Goal: Information Seeking & Learning: Find specific fact

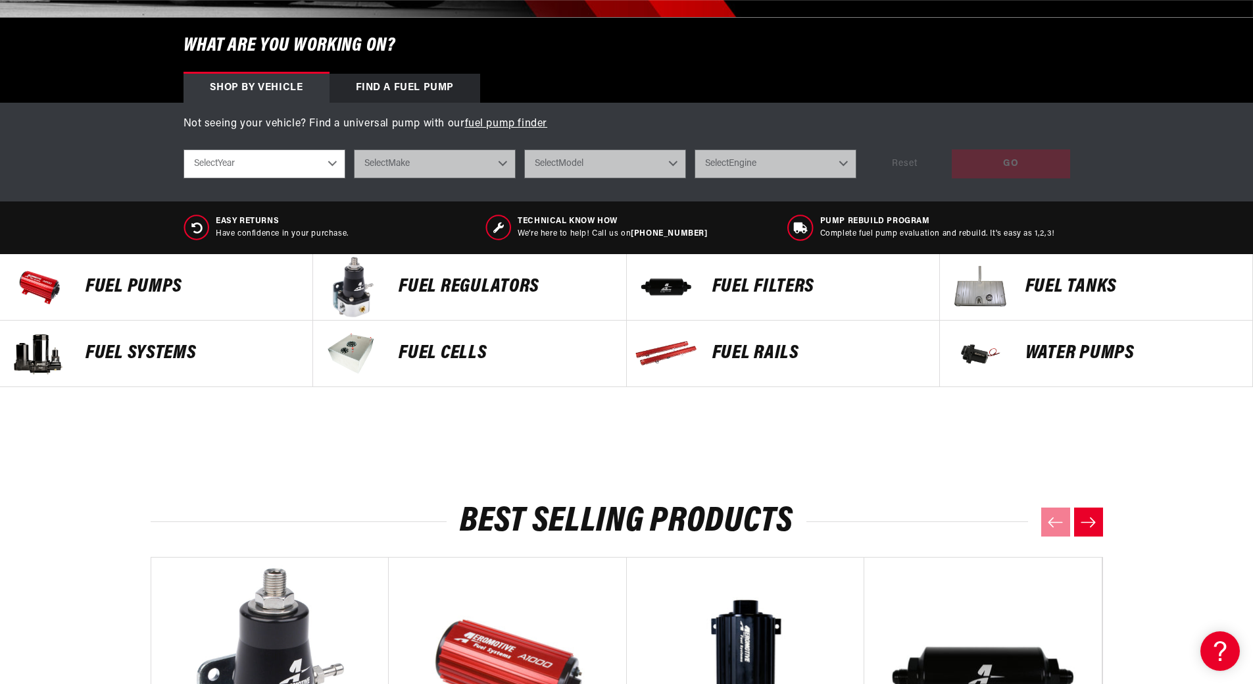
click at [143, 284] on p "Fuel Pumps" at bounding box center [193, 287] width 214 height 20
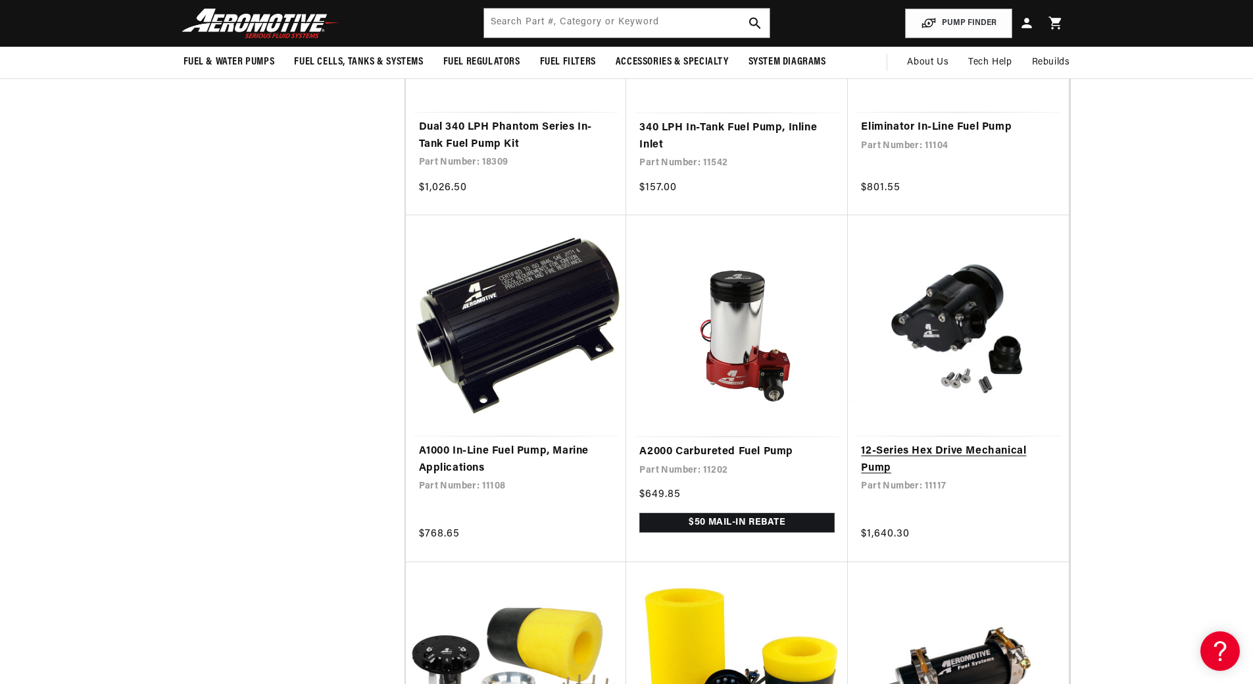
scroll to position [1316, 0]
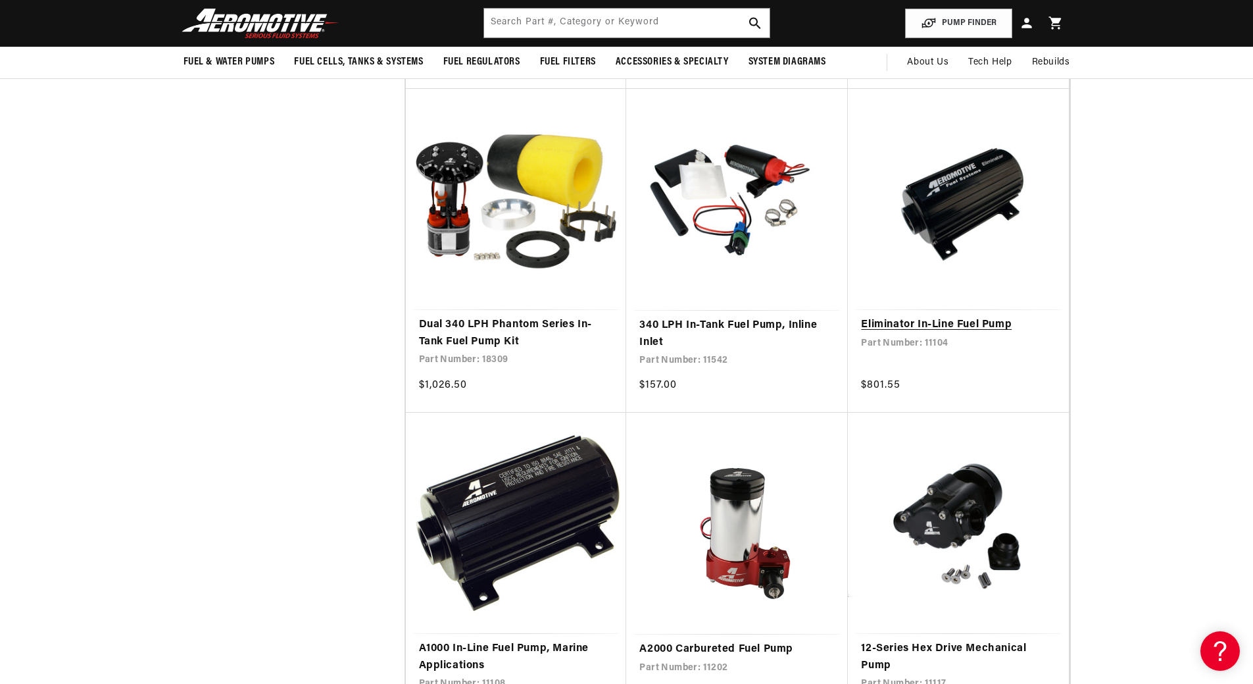
click at [963, 334] on link "Eliminator In-Line Fuel Pump" at bounding box center [958, 324] width 195 height 17
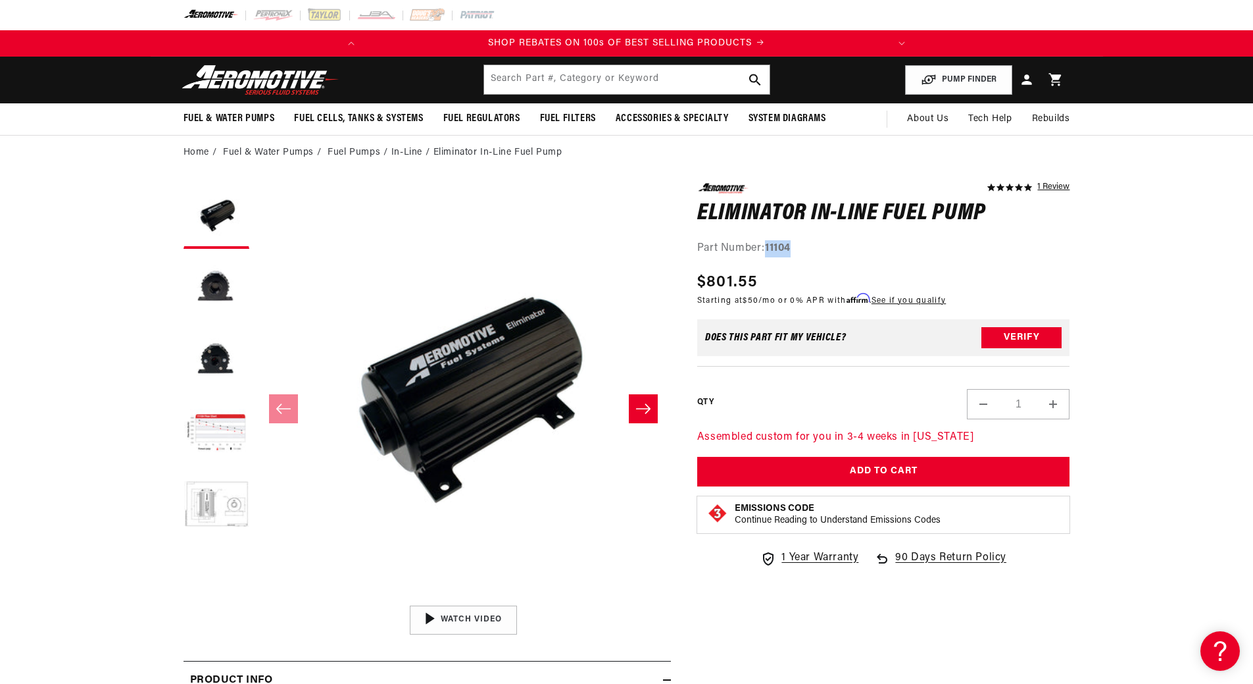
drag, startPoint x: 766, startPoint y: 245, endPoint x: 805, endPoint y: 241, distance: 38.4
click at [805, 241] on div "Part Number: 11104" at bounding box center [883, 248] width 373 height 17
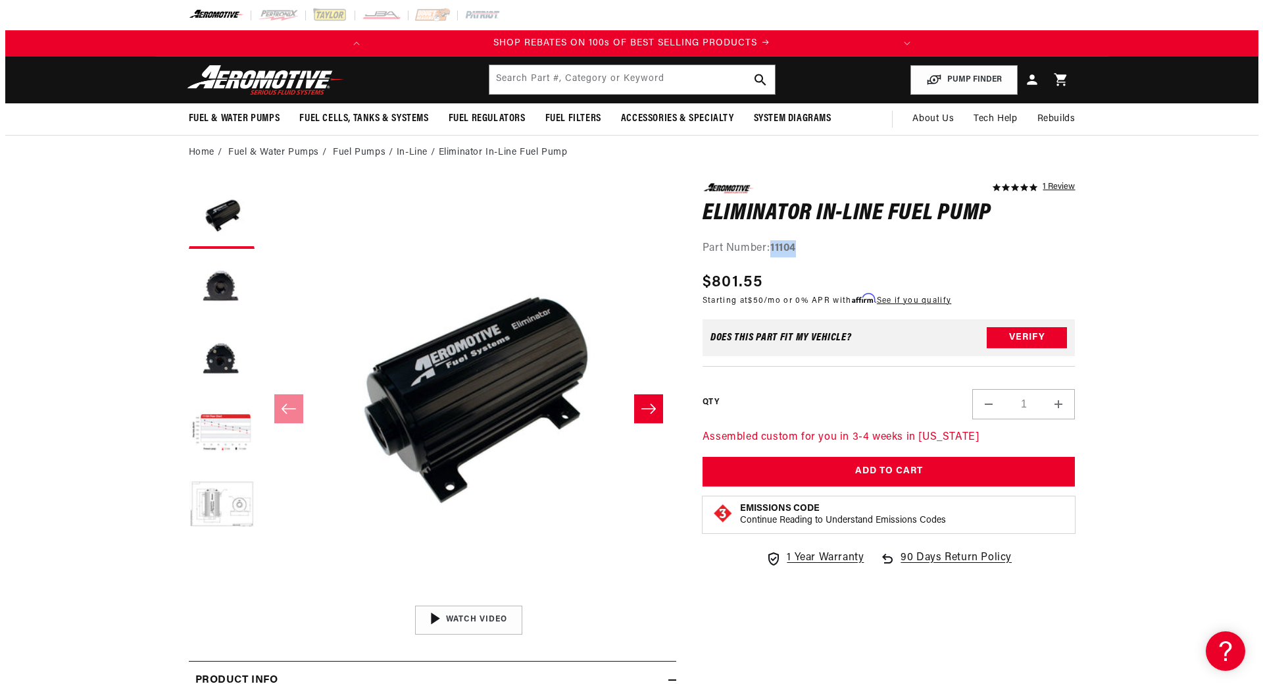
scroll to position [0, 520]
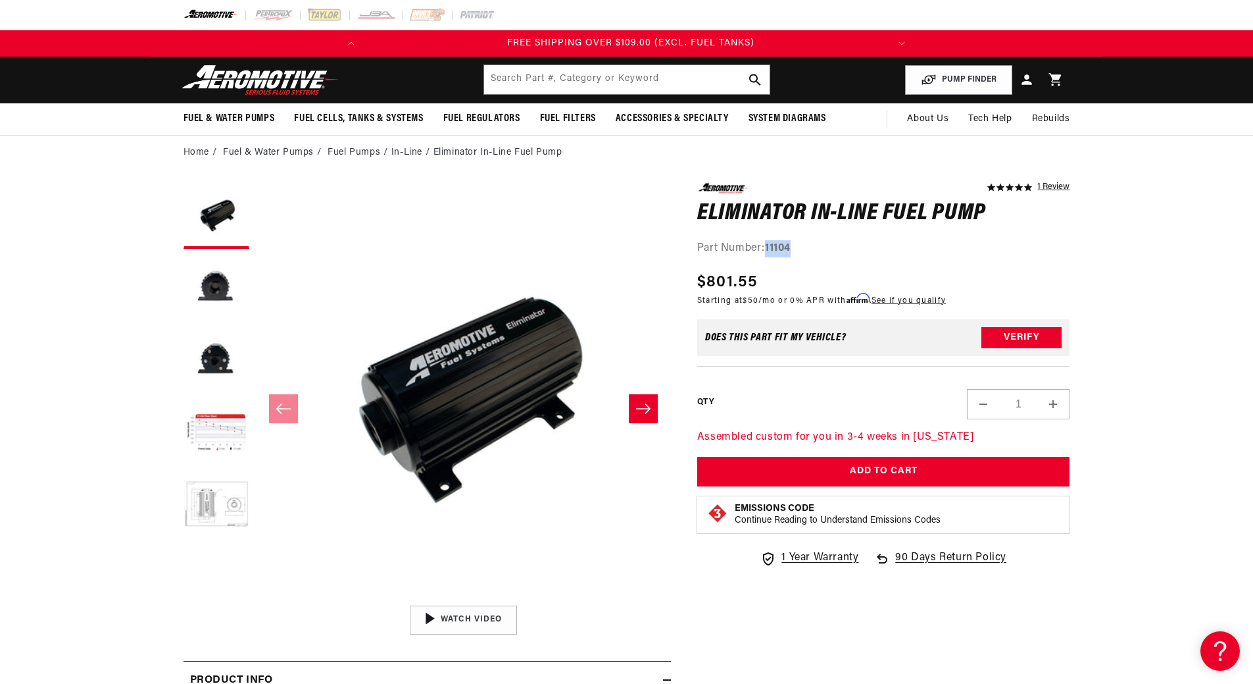
copy strong "11104"
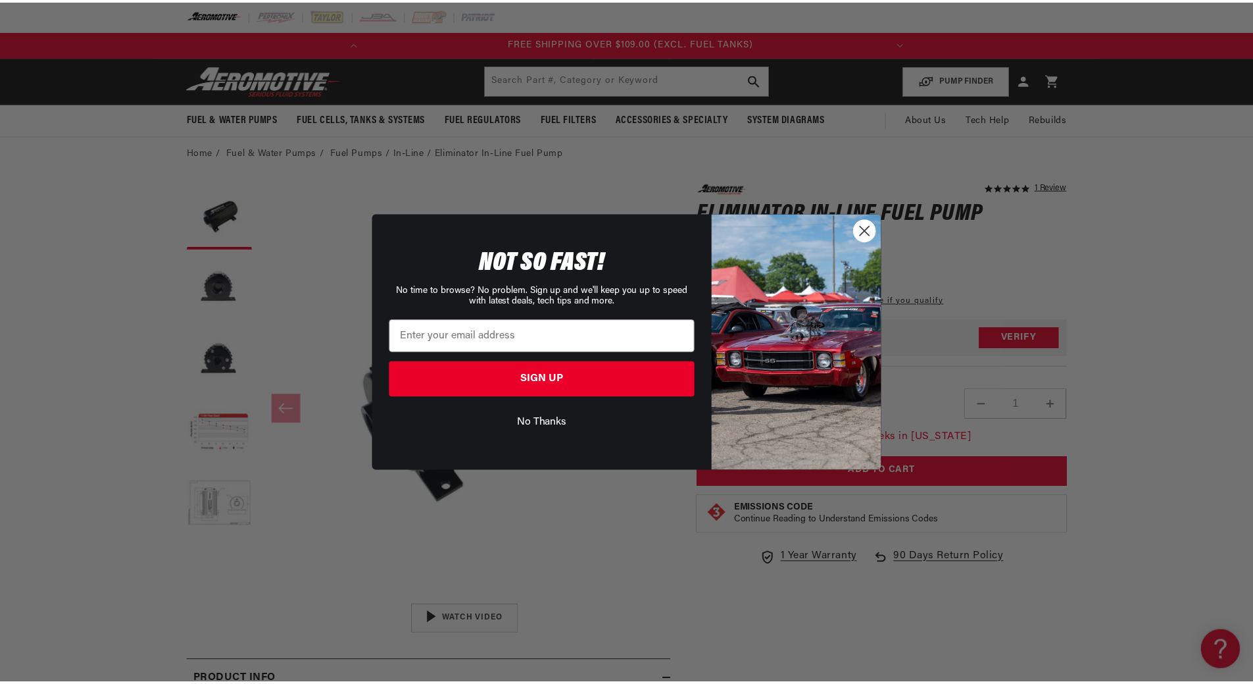
scroll to position [0, 0]
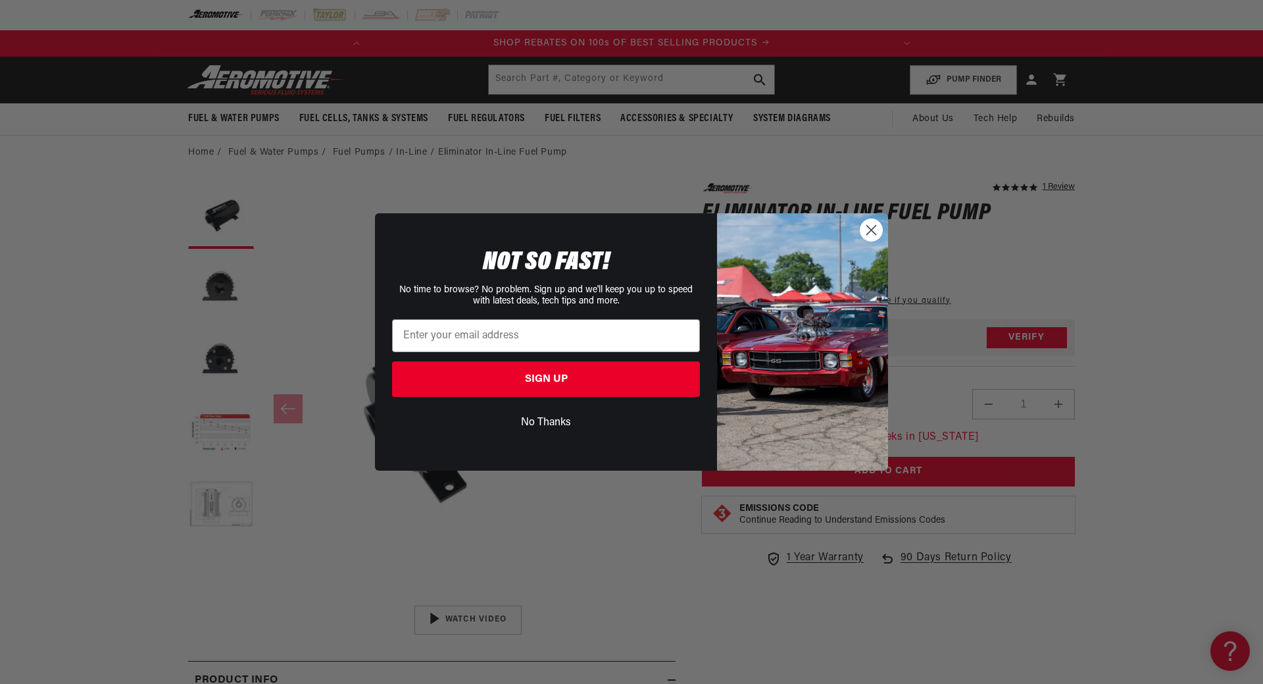
click at [864, 224] on circle "Close dialog" at bounding box center [872, 230] width 22 height 22
